Goal: Subscribe to service/newsletter

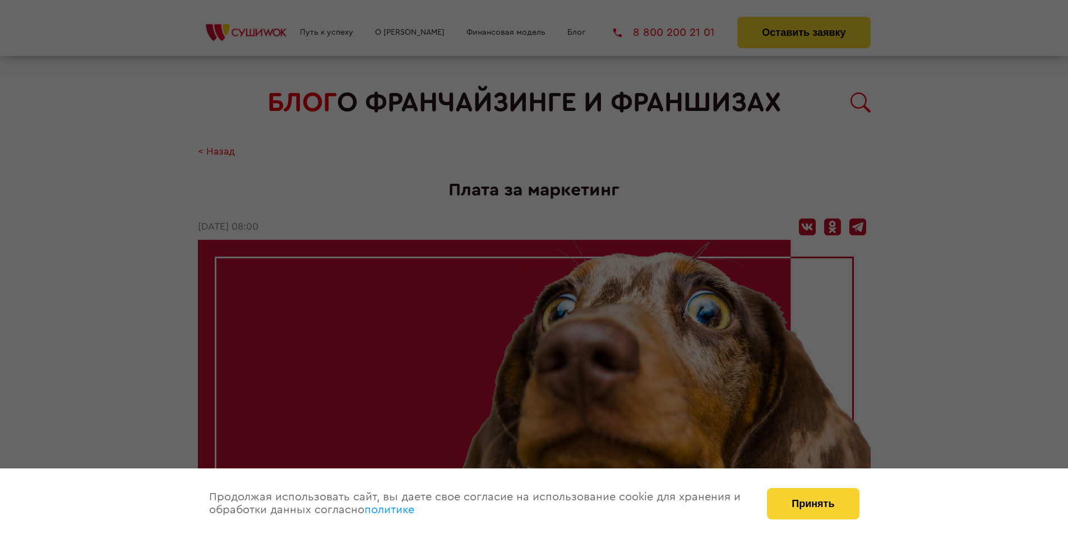
scroll to position [1639, 0]
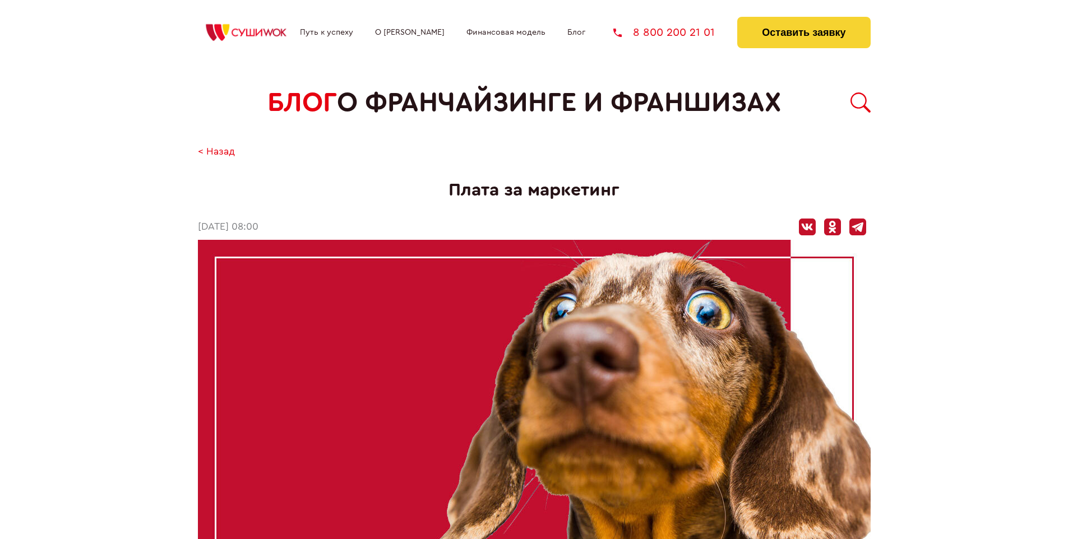
scroll to position [1639, 0]
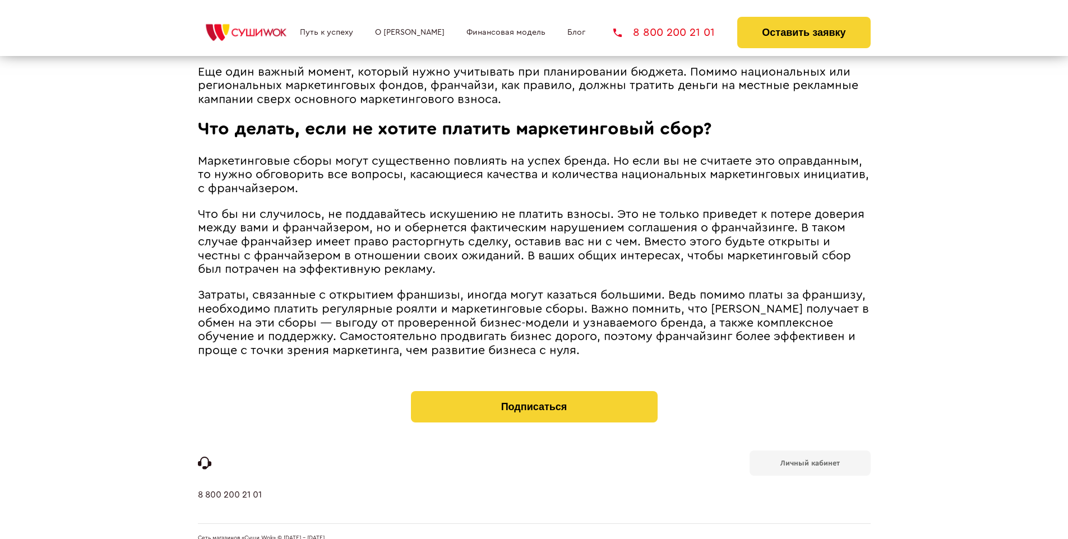
click at [810, 460] on b "Личный кабинет" at bounding box center [809, 463] width 59 height 7
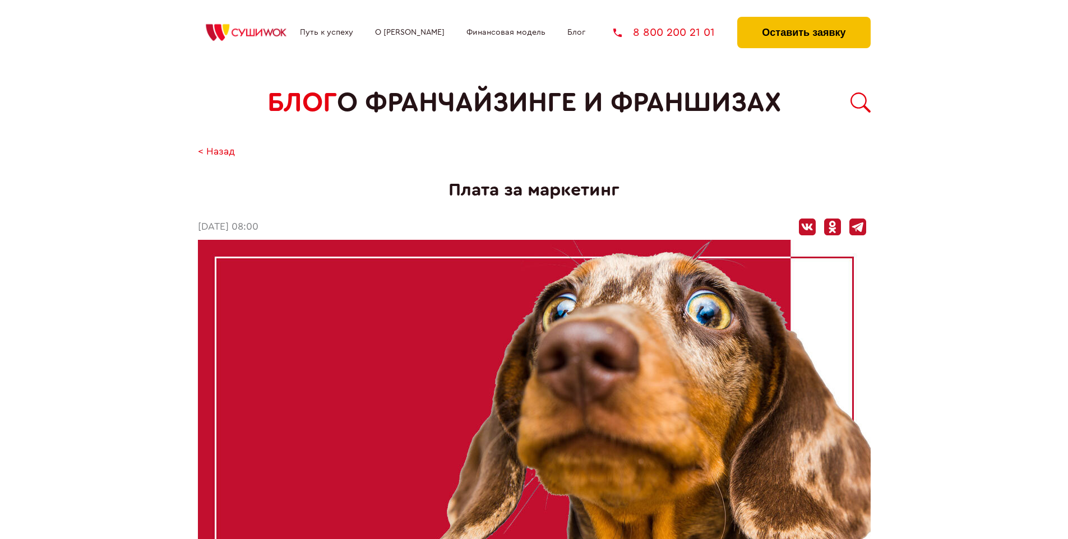
click at [803, 20] on button "Оставить заявку" at bounding box center [803, 32] width 133 height 31
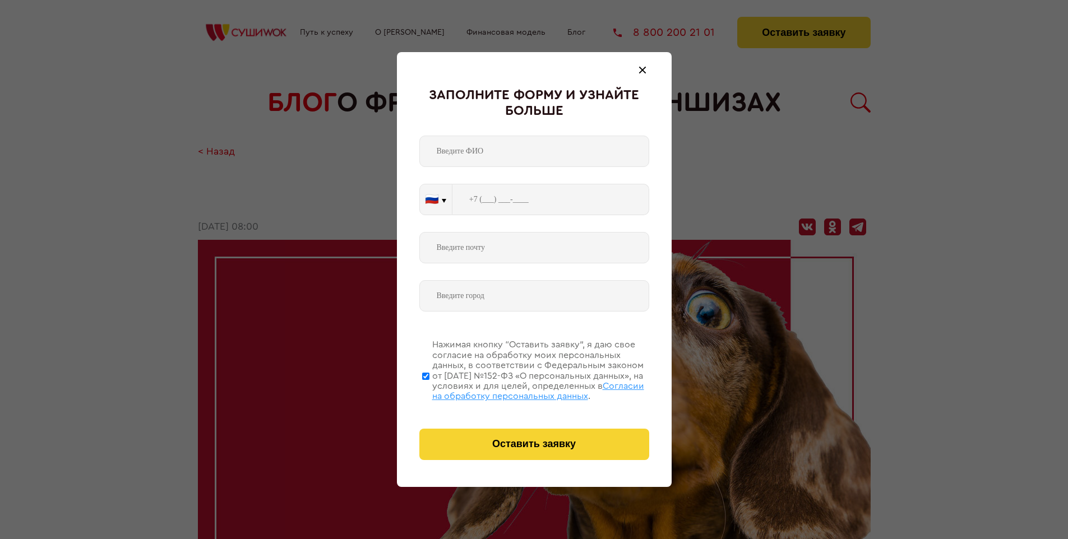
click at [520, 390] on span "Согласии на обработку персональных данных" at bounding box center [538, 391] width 212 height 19
click at [429, 390] on input "Нажимая кнопку “Оставить заявку”, я даю свое согласие на обработку моих персона…" at bounding box center [425, 376] width 7 height 90
checkbox input "false"
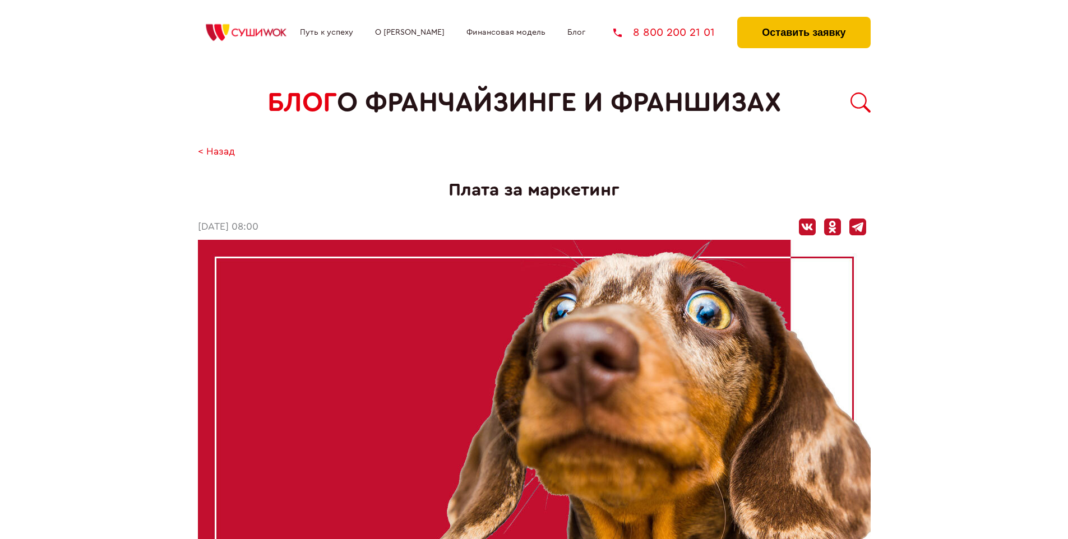
click at [803, 20] on button "Оставить заявку" at bounding box center [803, 32] width 133 height 31
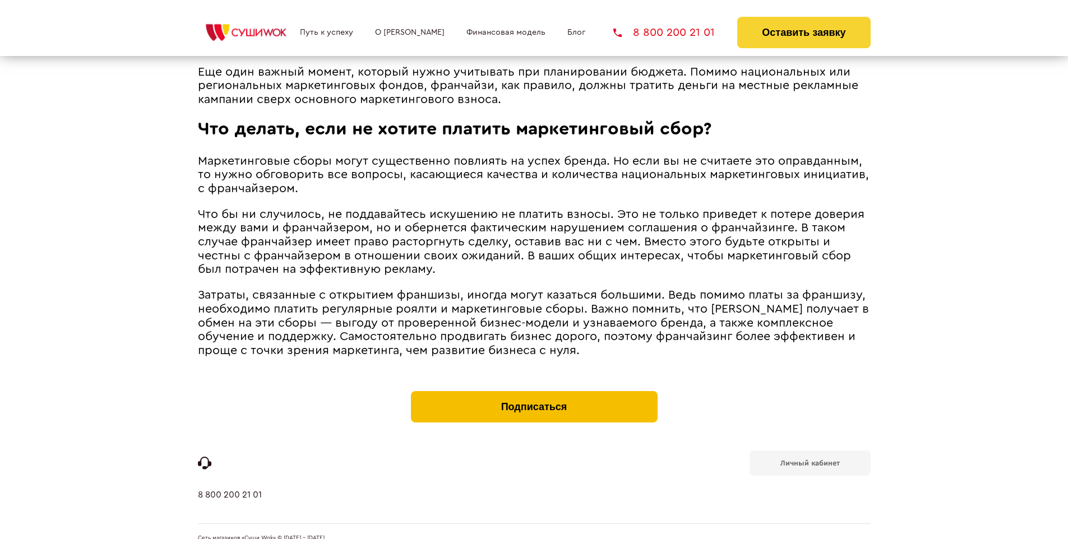
click at [534, 391] on button "Подписаться" at bounding box center [534, 406] width 247 height 31
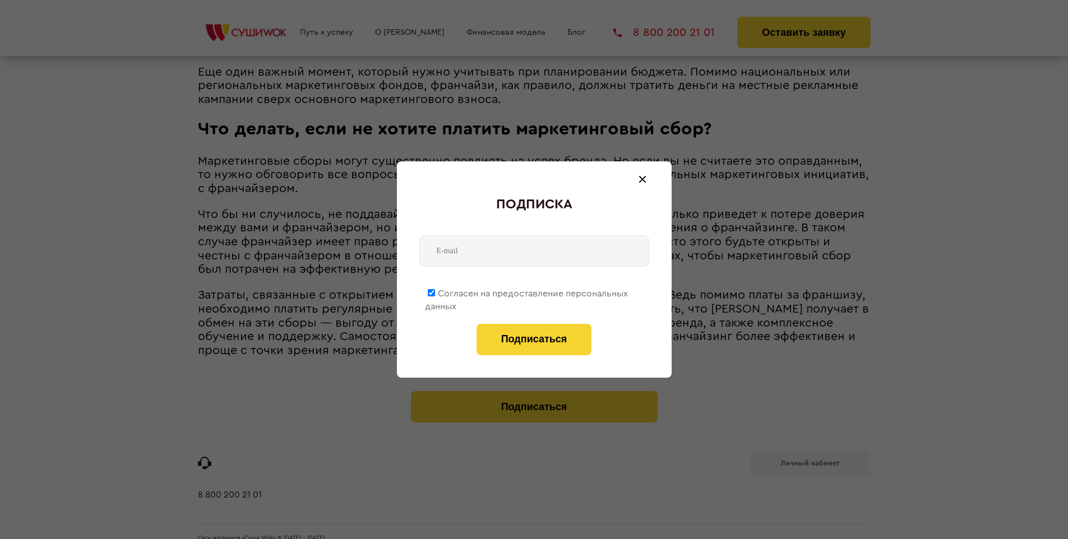
click at [527, 292] on span "Согласен на предоставление персональных данных" at bounding box center [526, 300] width 203 height 22
click at [435, 292] on input "Согласен на предоставление персональных данных" at bounding box center [431, 292] width 7 height 7
checkbox input "false"
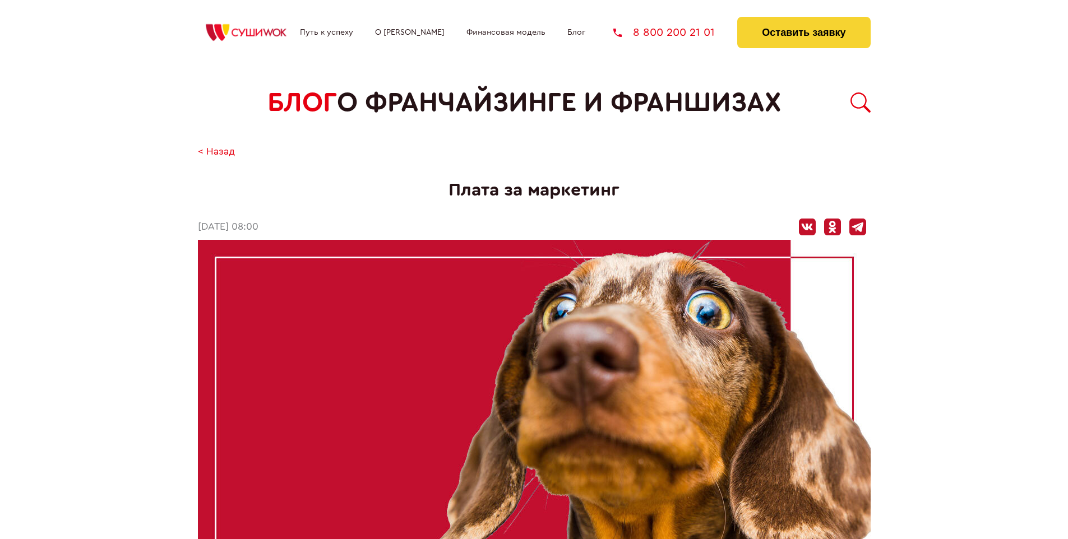
scroll to position [1639, 0]
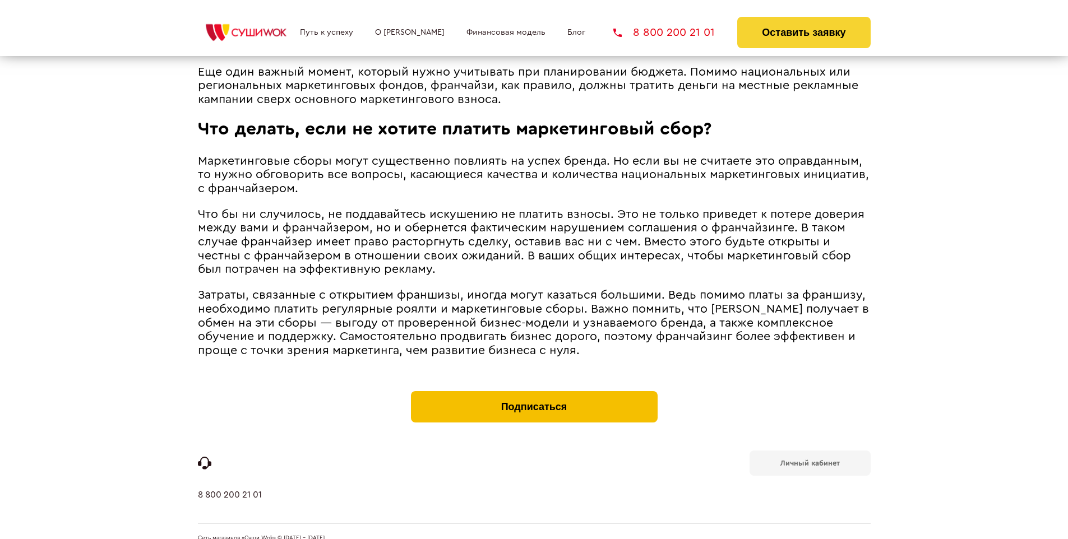
click at [534, 391] on button "Подписаться" at bounding box center [534, 406] width 247 height 31
